Goal: Information Seeking & Learning: Find specific fact

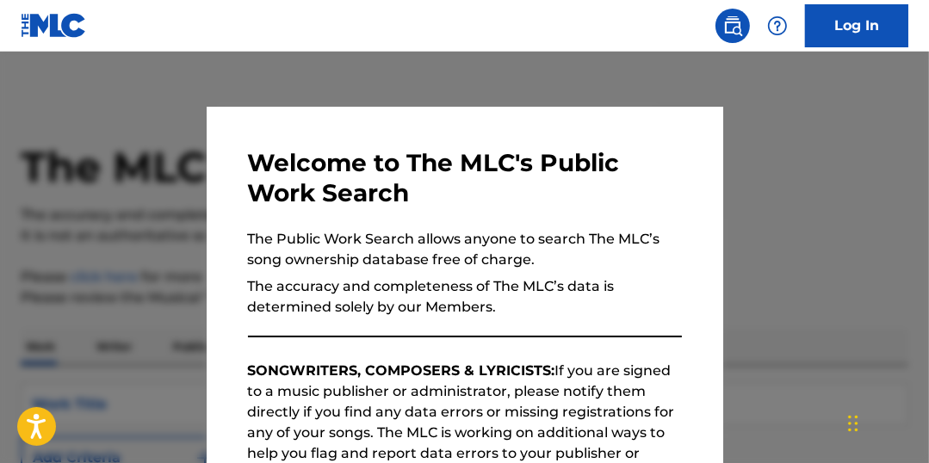
click at [873, 178] on div at bounding box center [464, 283] width 929 height 463
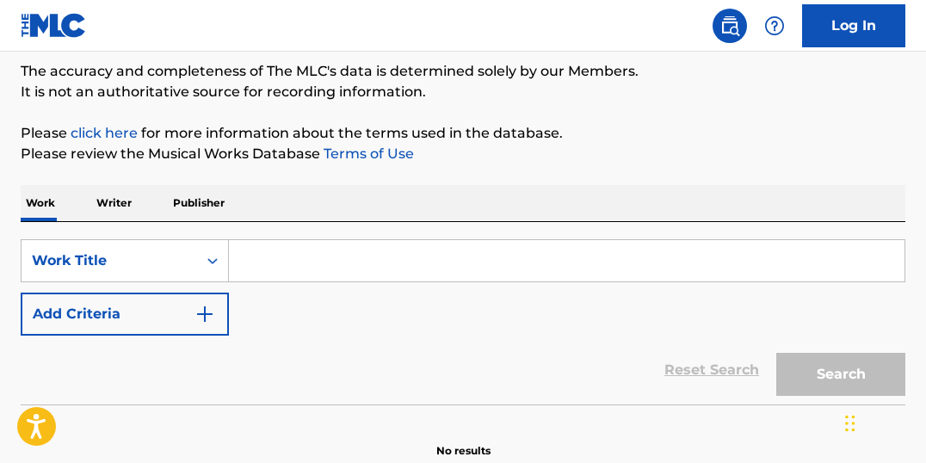
scroll to position [152, 0]
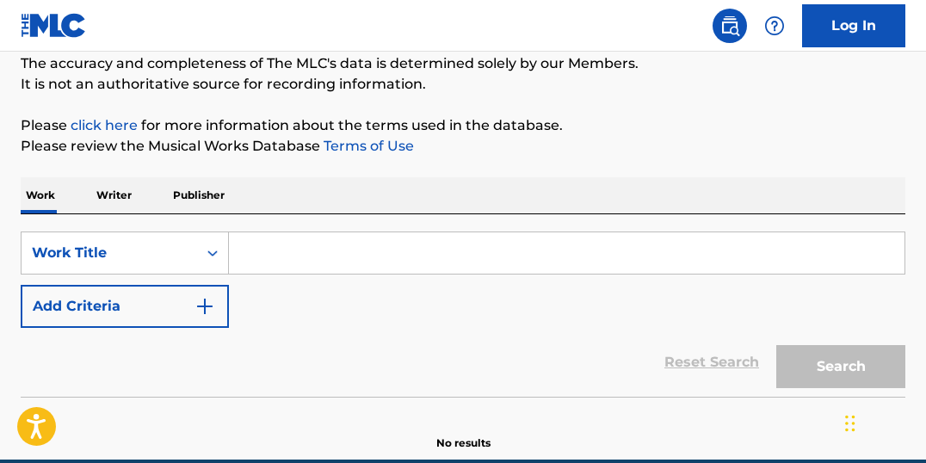
click at [455, 255] on input "Search Form" at bounding box center [567, 252] width 676 height 41
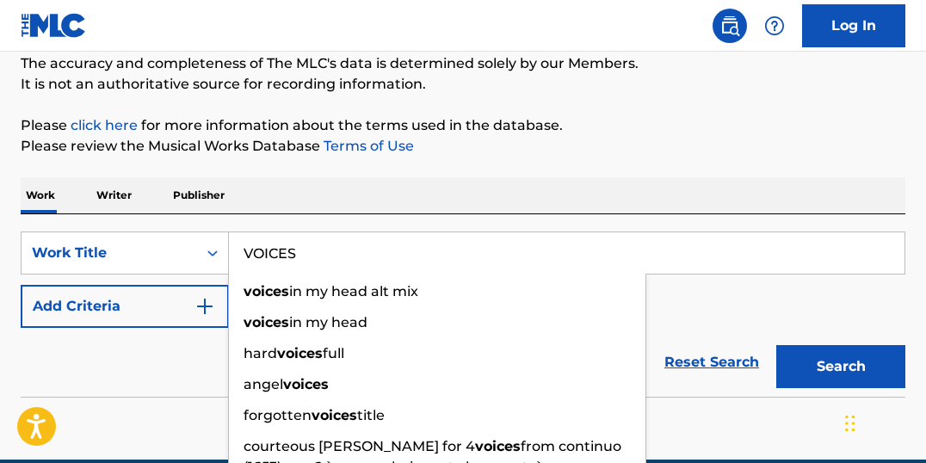
type input "VOICES"
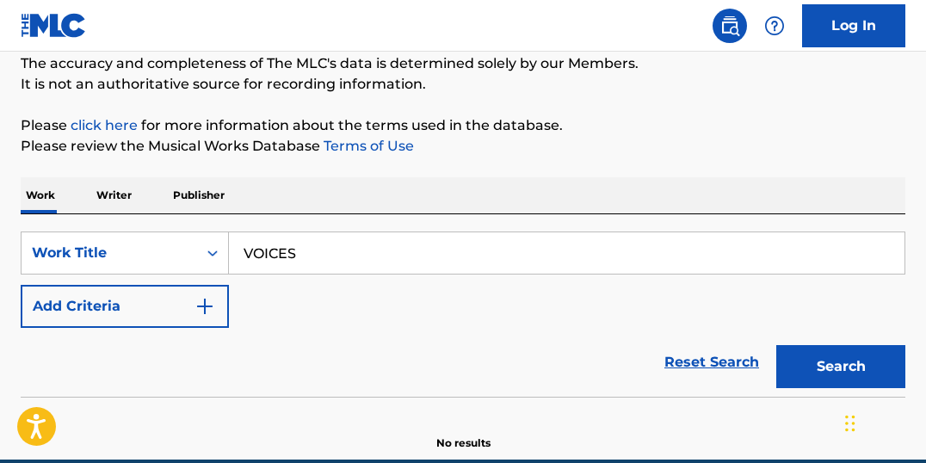
click at [201, 309] on img "Search Form" at bounding box center [205, 306] width 21 height 21
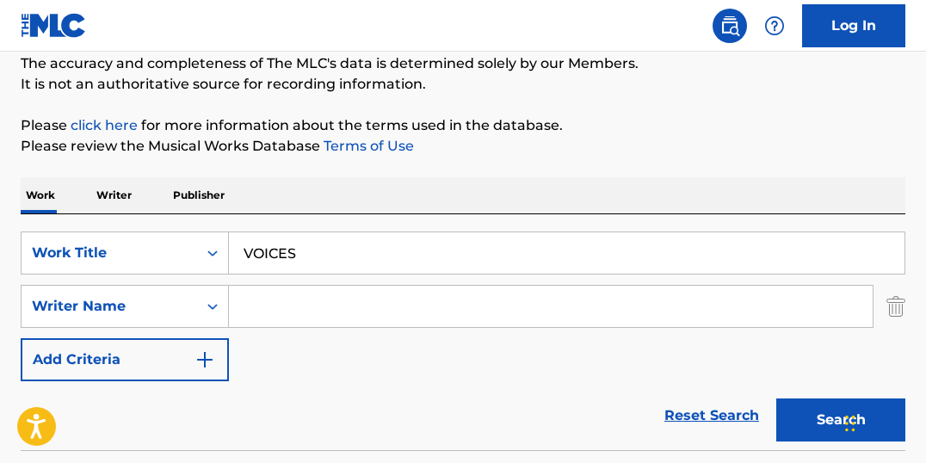
click at [288, 300] on input "Search Form" at bounding box center [551, 306] width 644 height 41
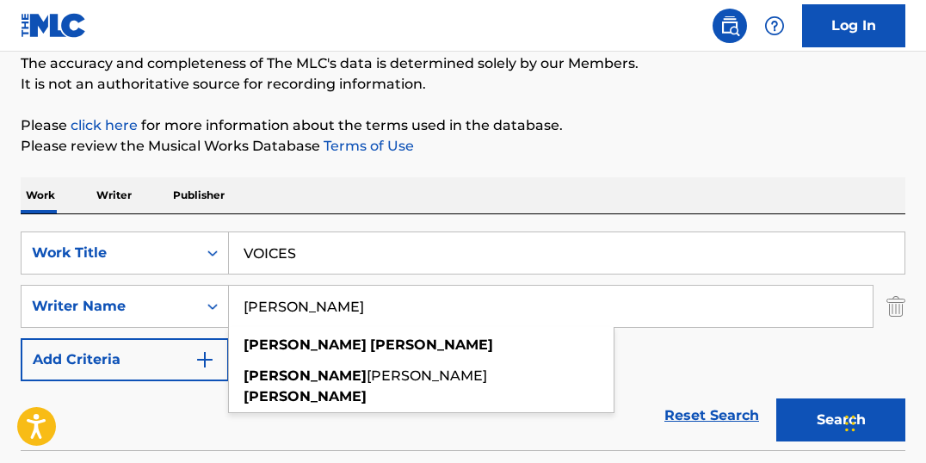
type input "[PERSON_NAME]"
click at [777, 399] on button "Search" at bounding box center [841, 420] width 129 height 43
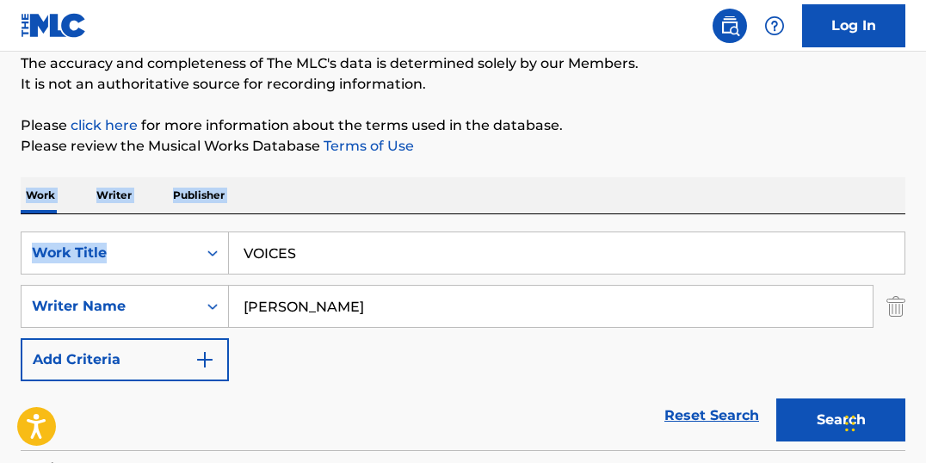
drag, startPoint x: 926, startPoint y: 148, endPoint x: 907, endPoint y: 233, distance: 87.3
click at [905, 237] on div "The MLC Public Work Search The accuracy and completeness of The MLC's data is d…" at bounding box center [463, 386] width 926 height 886
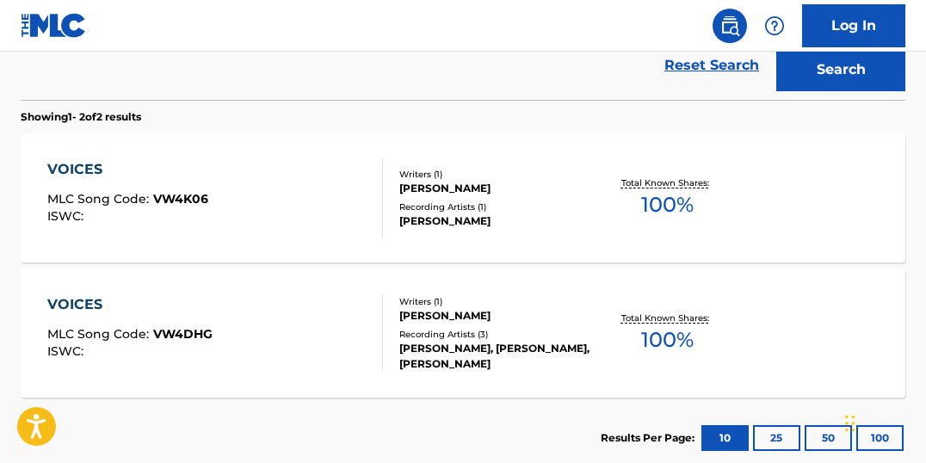
scroll to position [496, 0]
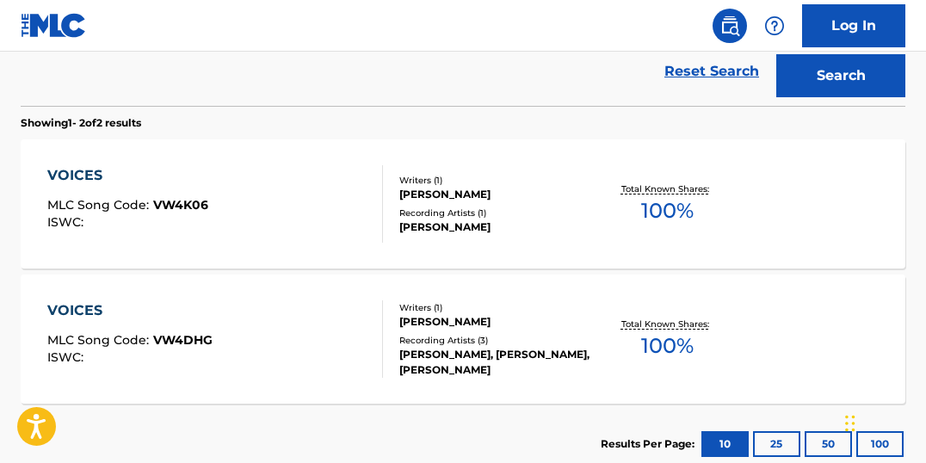
click at [709, 211] on div "Total Known Shares: 100 %" at bounding box center [667, 204] width 147 height 53
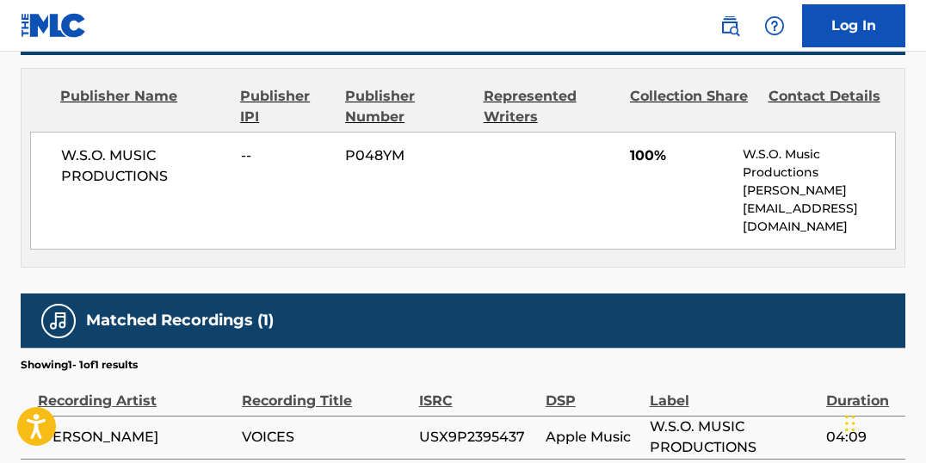
scroll to position [870, 0]
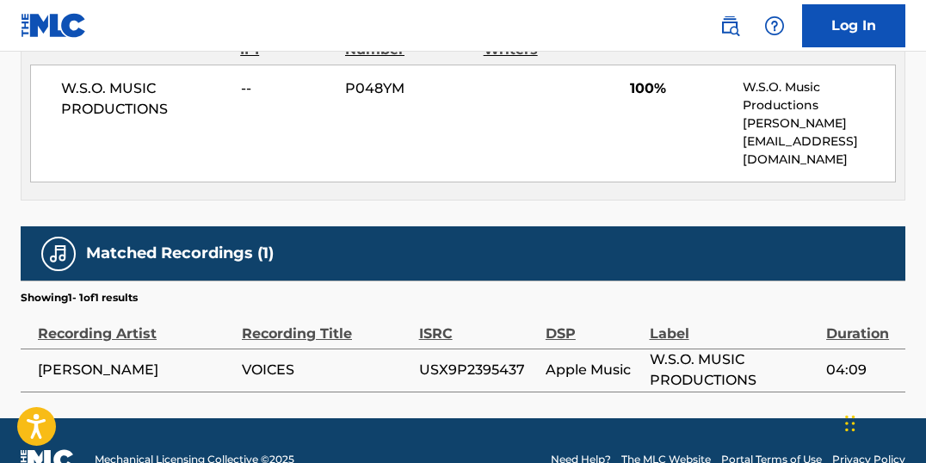
click at [486, 360] on span "USX9P2395437" at bounding box center [478, 370] width 118 height 21
copy span "USX9P2395437"
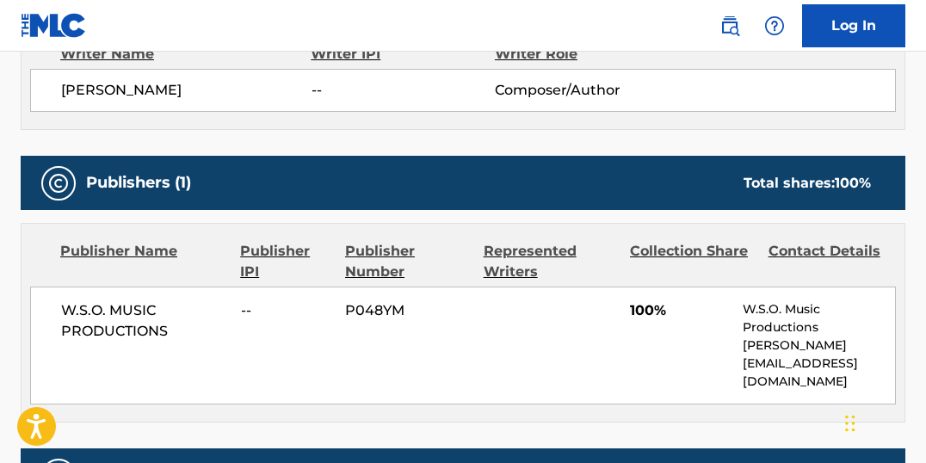
scroll to position [645, 0]
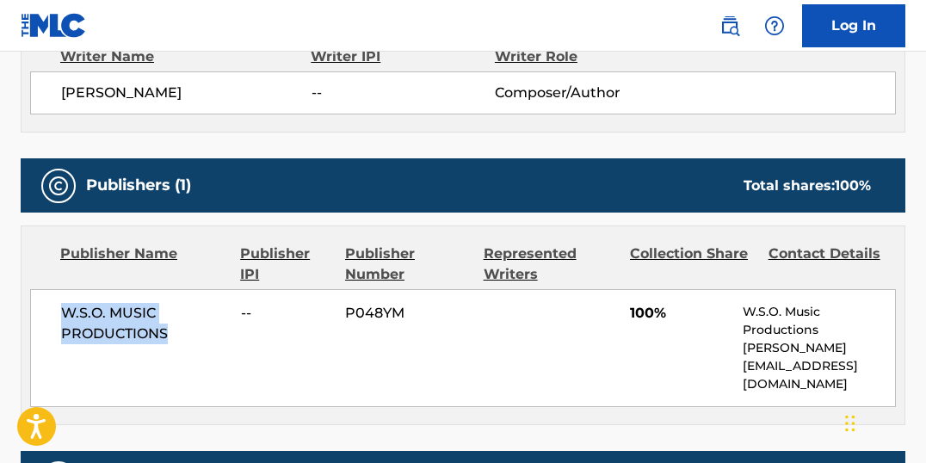
drag, startPoint x: 55, startPoint y: 299, endPoint x: 173, endPoint y: 332, distance: 122.6
click at [173, 332] on div "W.S.O. MUSIC PRODUCTIONS -- P048YM 100% W.S.O. Music Productions [PERSON_NAME][…" at bounding box center [463, 348] width 866 height 118
copy span "W.S.O. MUSIC PRODUCTIONS"
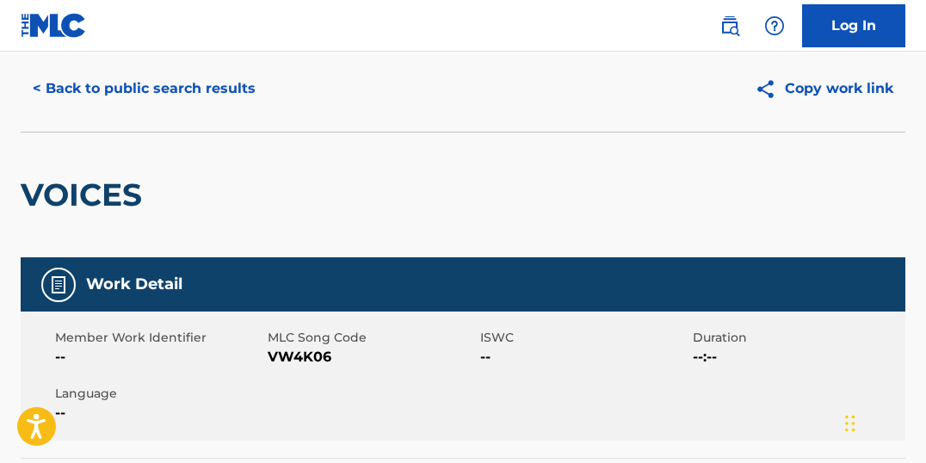
scroll to position [0, 0]
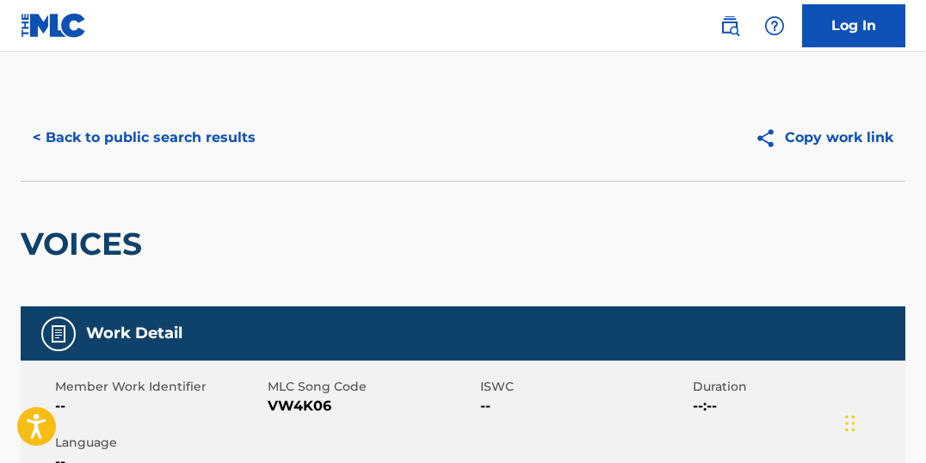
click at [135, 133] on button "< Back to public search results" at bounding box center [144, 137] width 247 height 43
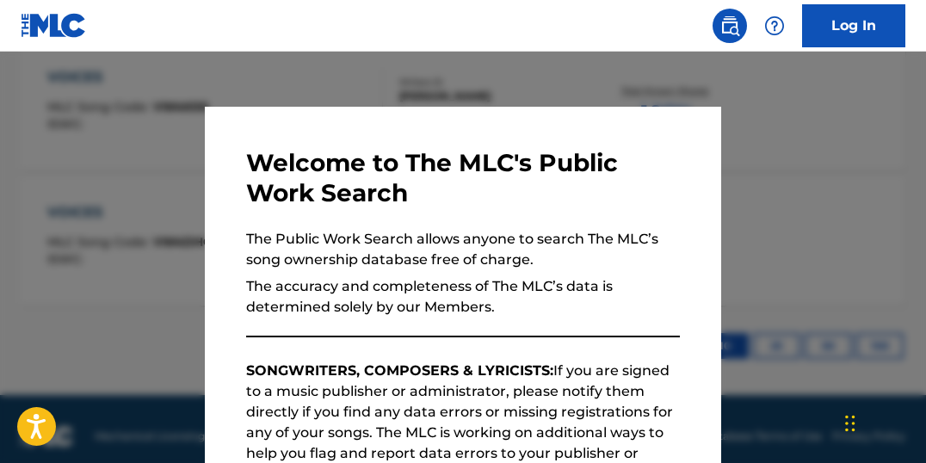
drag, startPoint x: 815, startPoint y: 178, endPoint x: 831, endPoint y: 179, distance: 16.4
click at [815, 178] on div at bounding box center [463, 283] width 926 height 463
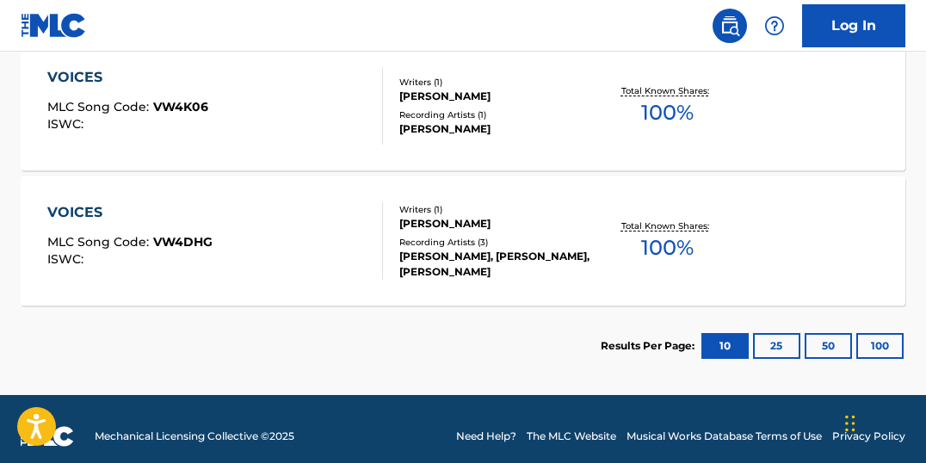
click at [482, 269] on div "[PERSON_NAME], [PERSON_NAME], [PERSON_NAME]" at bounding box center [497, 264] width 194 height 31
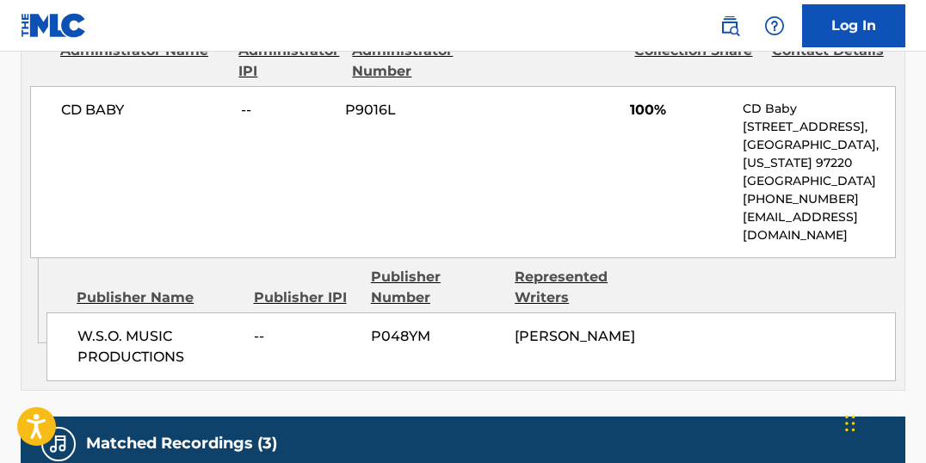
scroll to position [845, 0]
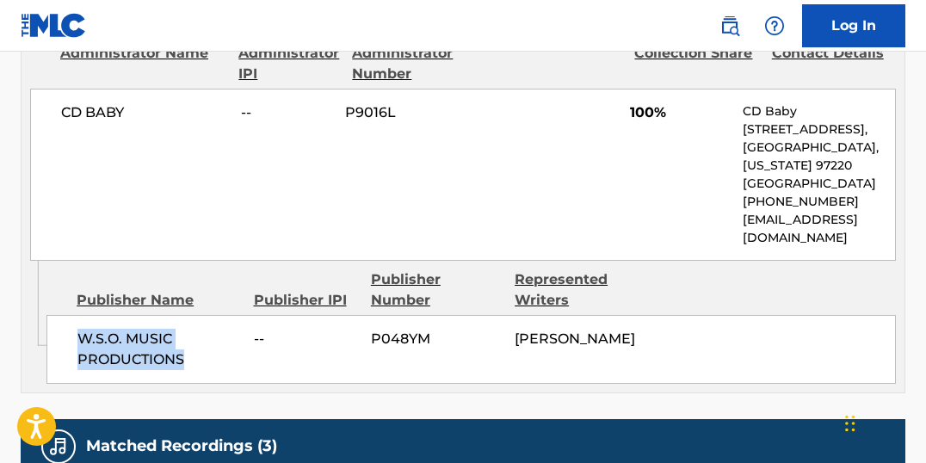
drag, startPoint x: 186, startPoint y: 337, endPoint x: 59, endPoint y: 323, distance: 128.2
click at [59, 323] on div "W.S.O. MUSIC PRODUCTIONS -- P048YM [PERSON_NAME]" at bounding box center [471, 349] width 850 height 69
copy span "W.S.O. MUSIC PRODUCTIONS"
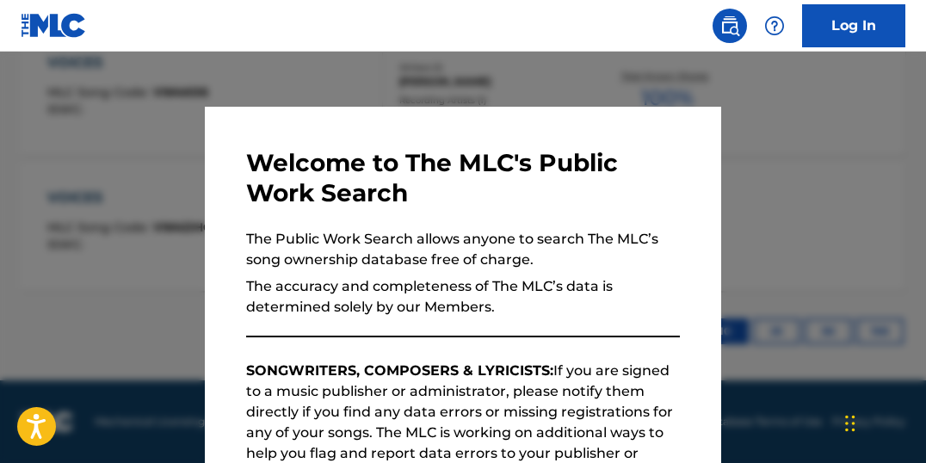
scroll to position [609, 0]
click at [579, 68] on div at bounding box center [463, 283] width 926 height 463
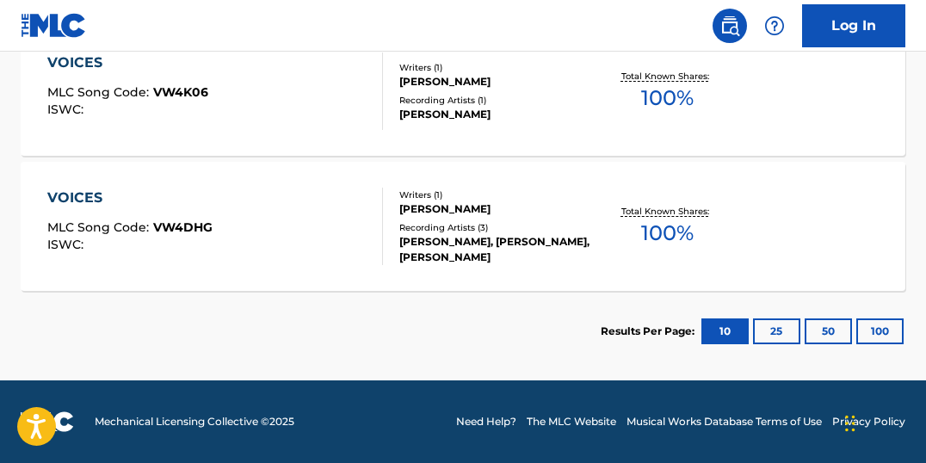
click at [451, 86] on div "[PERSON_NAME]" at bounding box center [497, 81] width 194 height 15
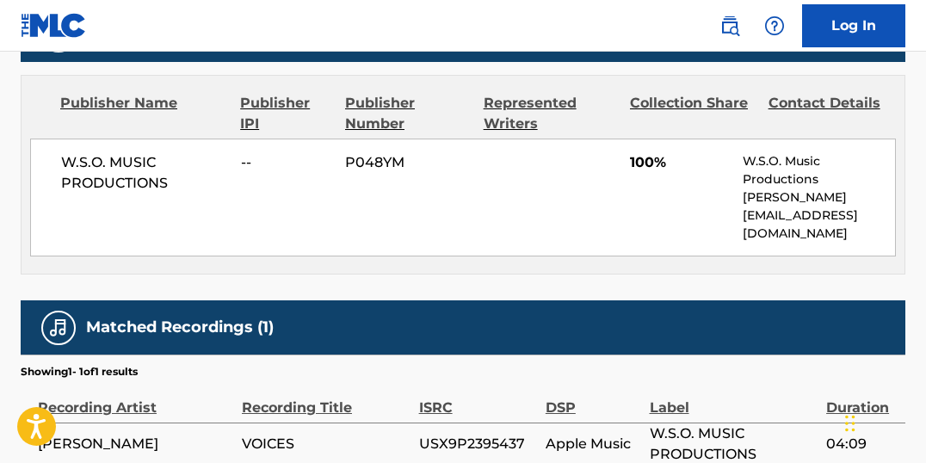
scroll to position [771, 0]
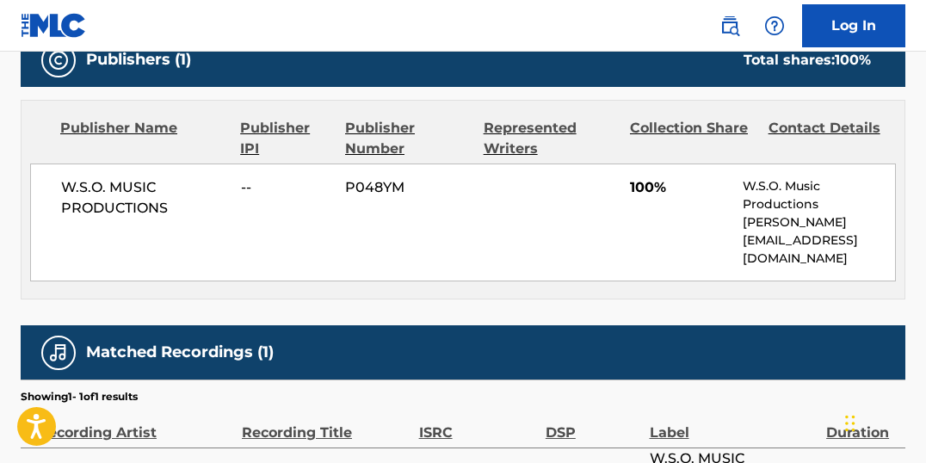
click at [802, 199] on p "W.S.O. Music Productions" at bounding box center [819, 195] width 152 height 36
drag, startPoint x: 57, startPoint y: 182, endPoint x: 177, endPoint y: 220, distance: 125.8
click at [177, 220] on div "W.S.O. MUSIC PRODUCTIONS -- P048YM 100% W.S.O. Music Productions [PERSON_NAME][…" at bounding box center [463, 223] width 866 height 118
copy span "W.S.O. MUSIC PRODUCTIONS"
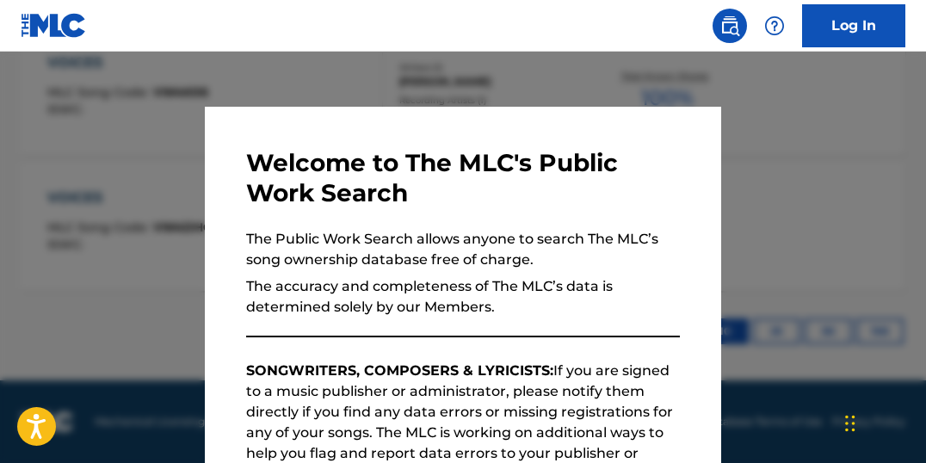
click at [178, 57] on div at bounding box center [463, 283] width 926 height 463
